Goal: Task Accomplishment & Management: Complete application form

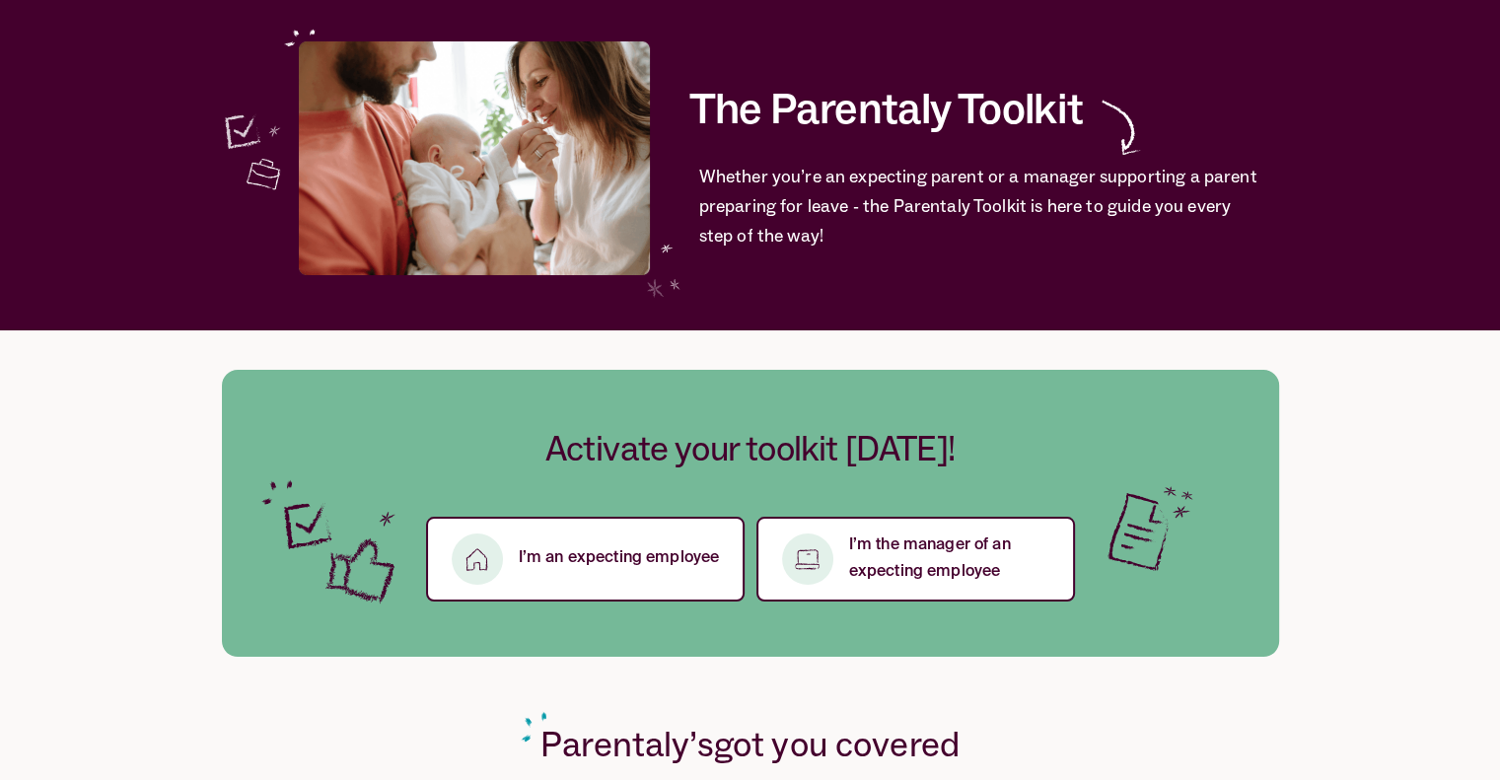
scroll to position [197, 0]
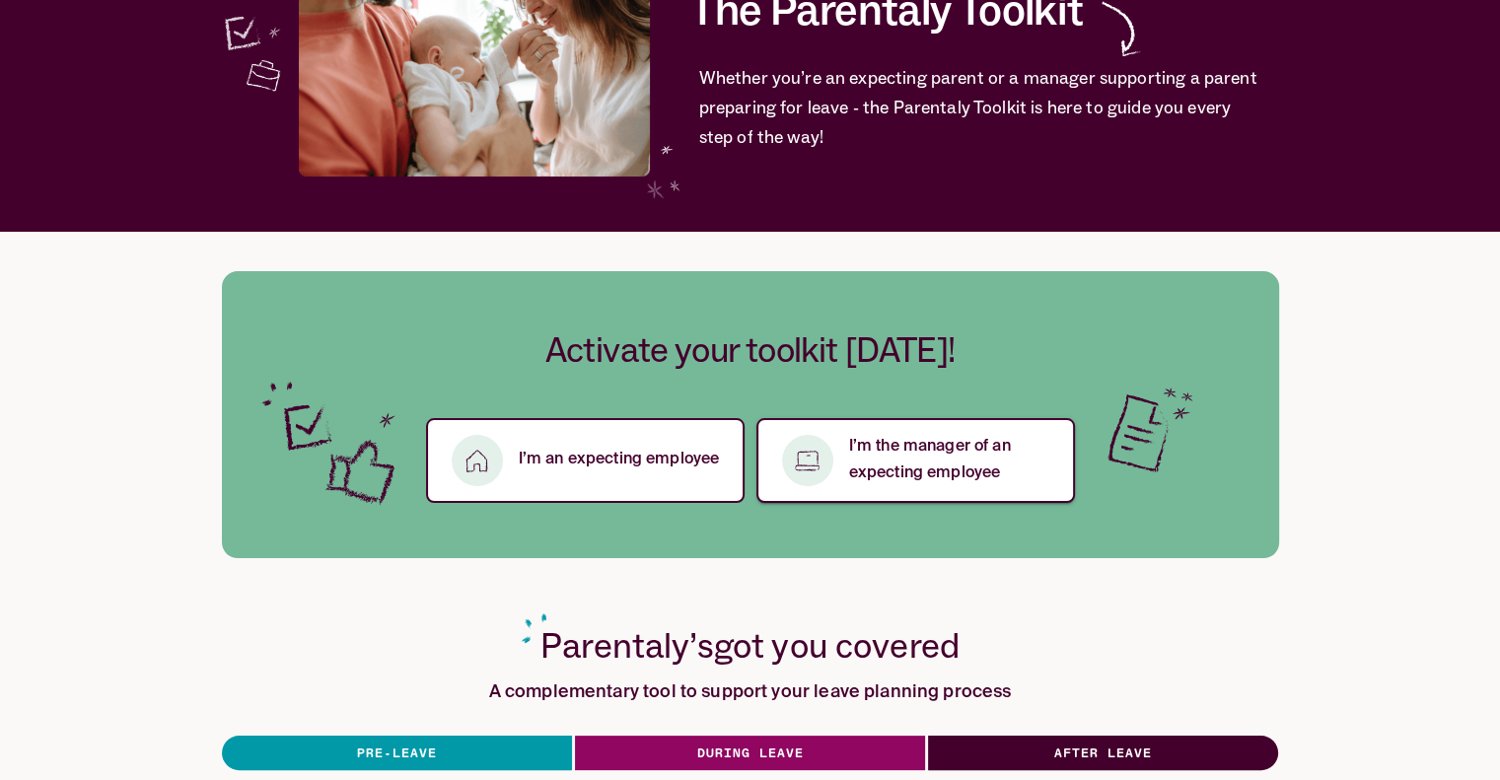
click at [913, 474] on p "I’m the manager of an expecting employee" at bounding box center [950, 460] width 202 height 53
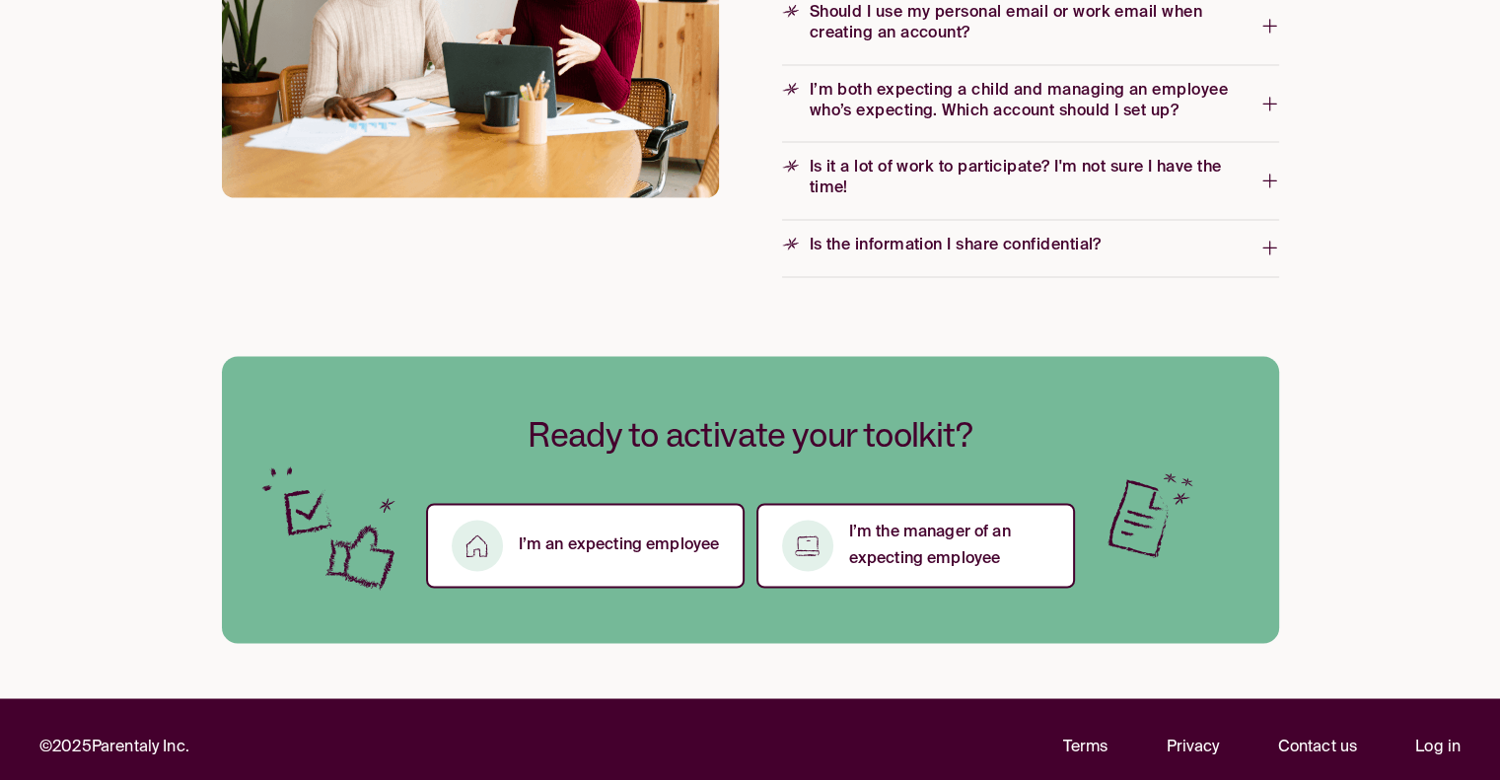
scroll to position [3251, 0]
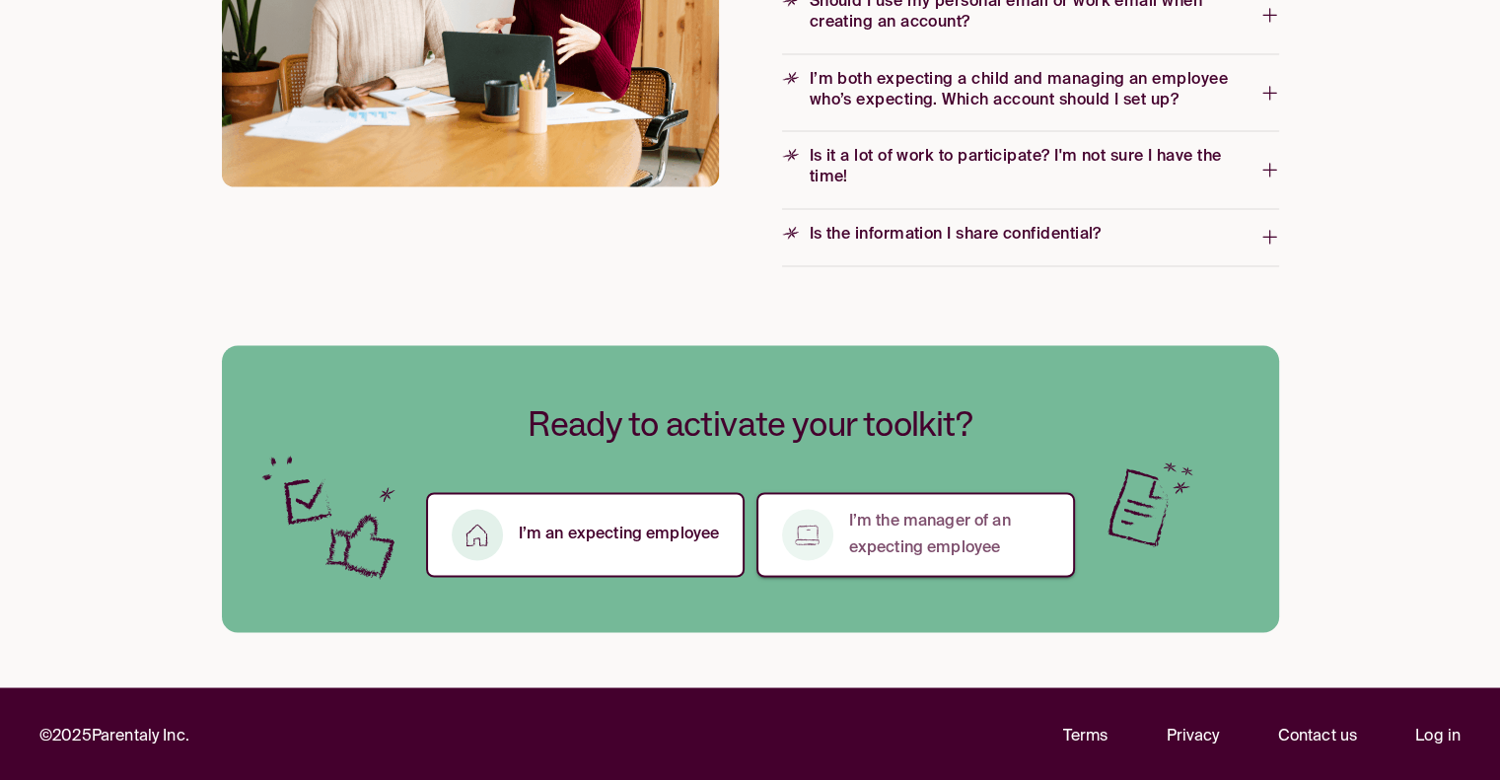
click at [961, 541] on p "I’m the manager of an expecting employee" at bounding box center [950, 534] width 202 height 53
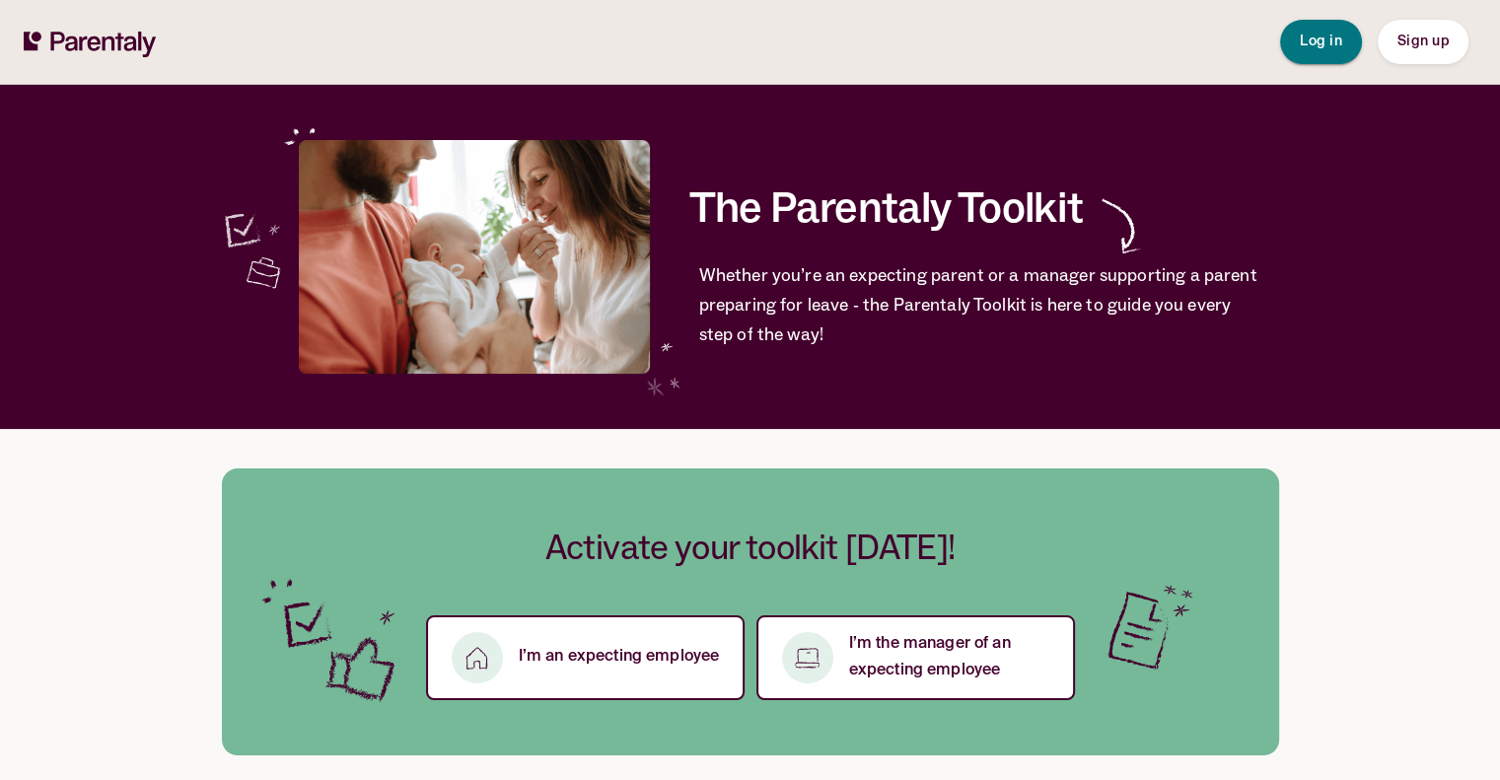
click at [1335, 42] on span "Log in" at bounding box center [1321, 42] width 42 height 14
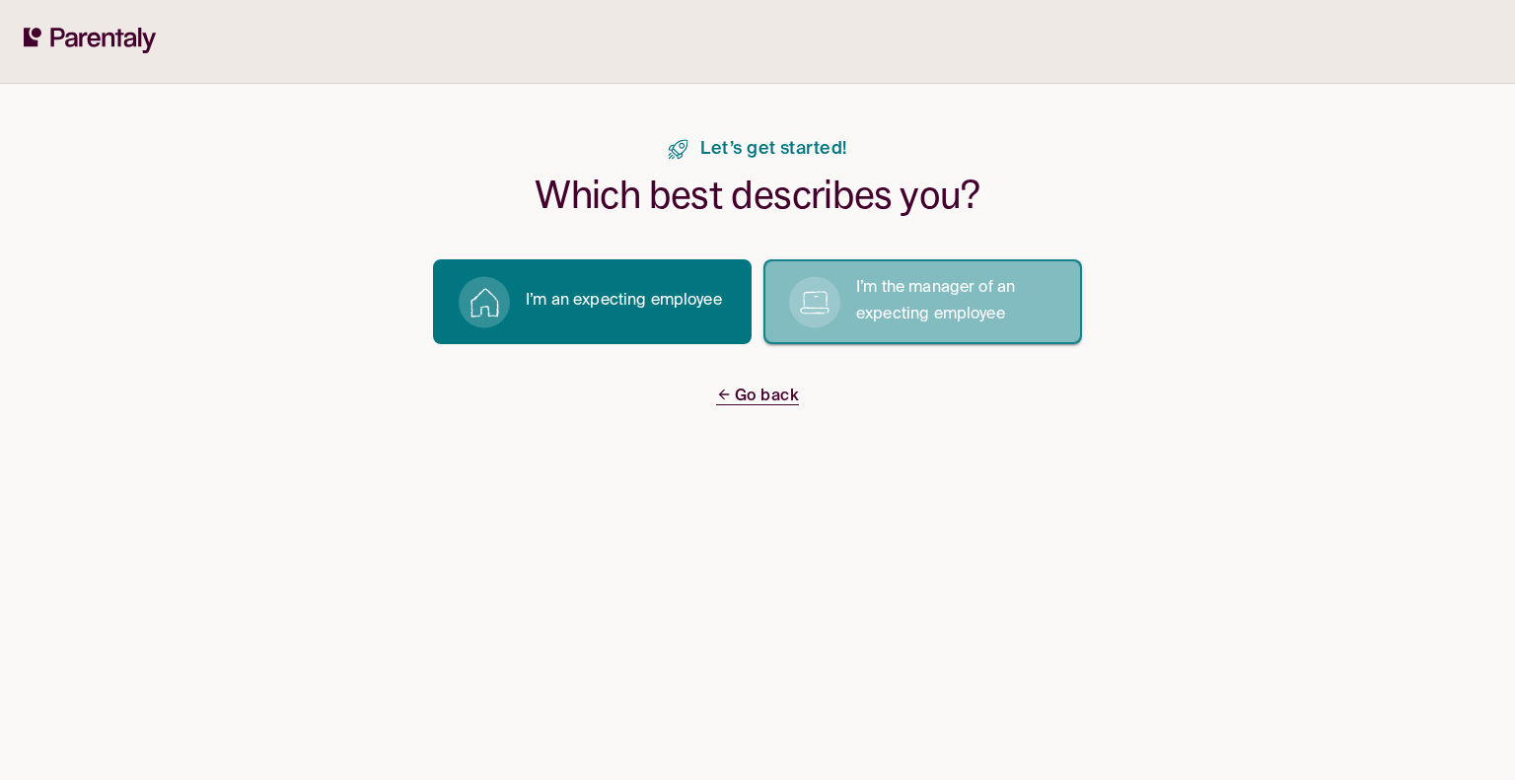
click at [918, 316] on p "I’m the manager of an expecting employee" at bounding box center [957, 301] width 202 height 53
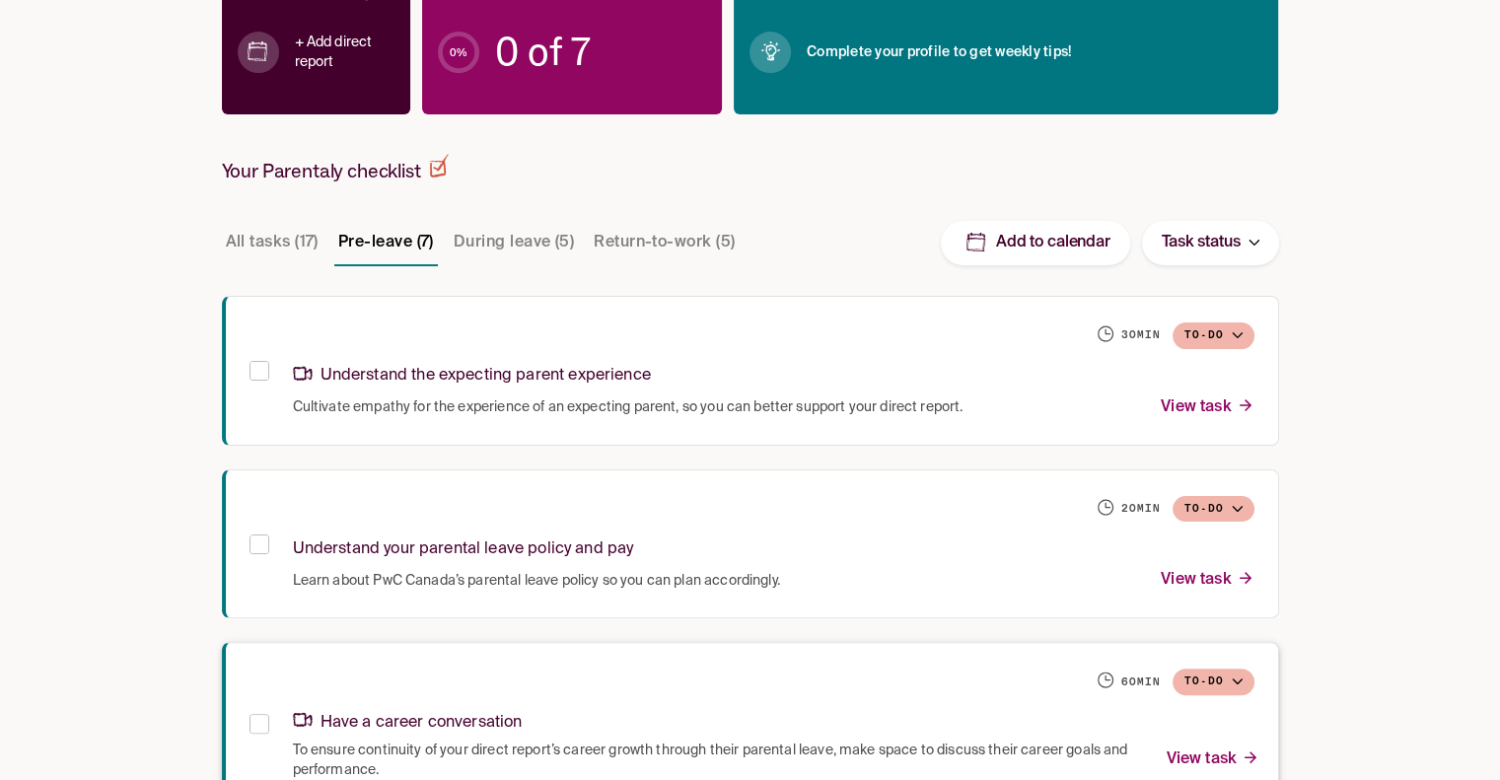
scroll to position [36, 0]
